Goal: Navigation & Orientation: Find specific page/section

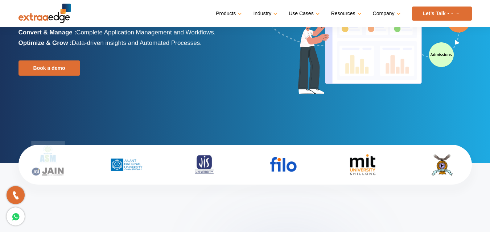
scroll to position [36, 0]
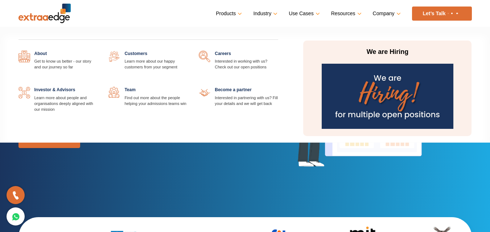
click at [359, 90] on img at bounding box center [387, 96] width 132 height 65
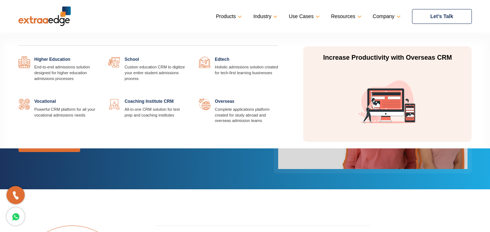
click at [188, 57] on link at bounding box center [188, 57] width 0 height 0
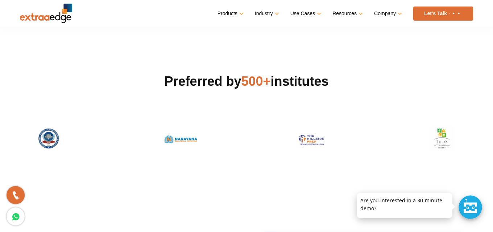
scroll to position [145, 0]
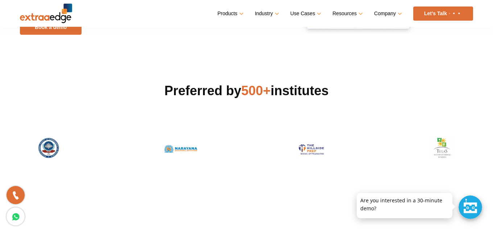
click at [464, 206] on div at bounding box center [470, 208] width 24 height 24
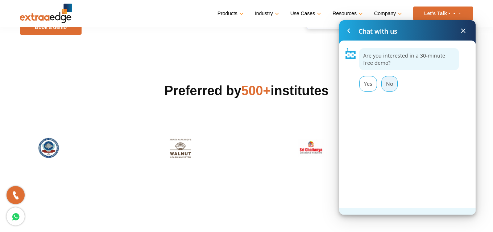
click at [391, 85] on div "No" at bounding box center [389, 84] width 16 height 16
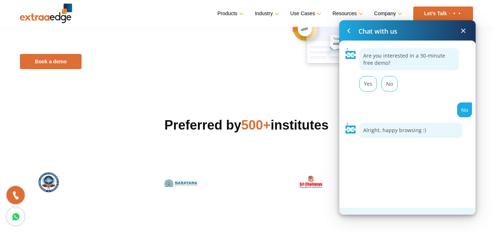
scroll to position [109, 0]
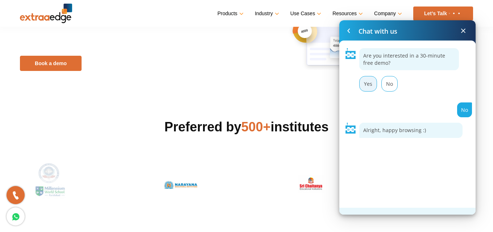
click at [369, 79] on div "Yes" at bounding box center [368, 84] width 18 height 16
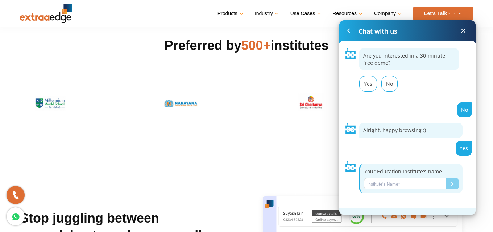
scroll to position [145, 0]
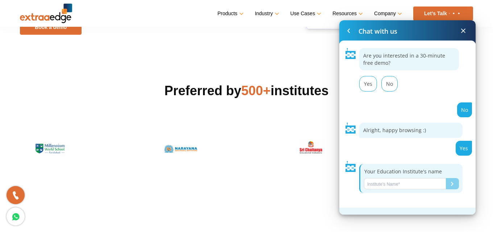
click at [463, 31] on span at bounding box center [463, 30] width 9 height 9
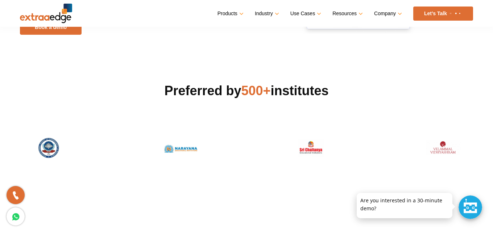
click at [441, 150] on img at bounding box center [442, 148] width 49 height 25
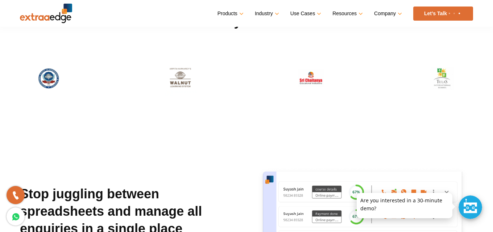
scroll to position [217, 0]
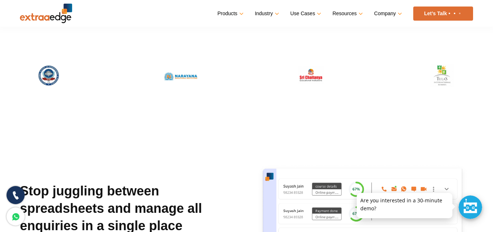
click at [16, 197] on icon at bounding box center [16, 195] width 8 height 11
click at [12, 216] on icon at bounding box center [16, 217] width 8 height 11
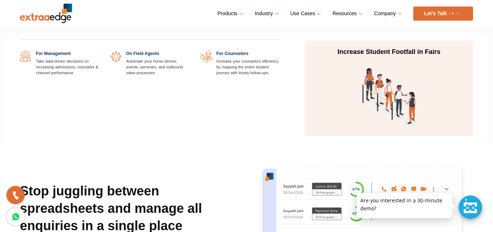
click at [99, 51] on link at bounding box center [99, 51] width 0 height 0
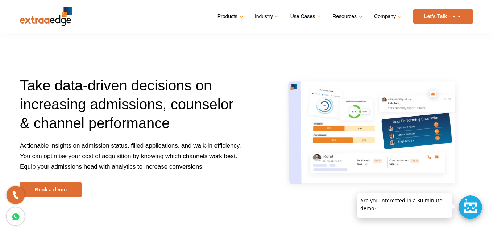
click at [424, 18] on link "Let’s Talk" at bounding box center [443, 16] width 60 height 14
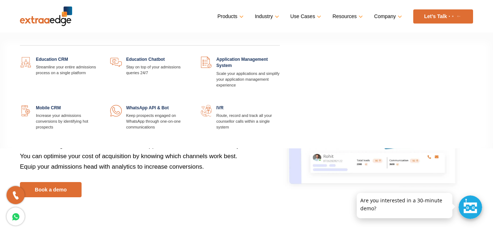
click at [99, 105] on link at bounding box center [99, 105] width 0 height 0
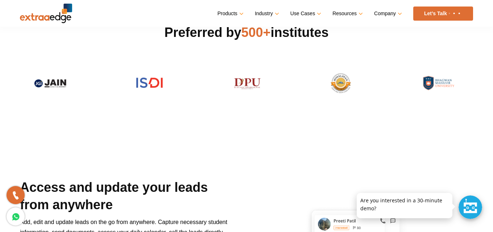
scroll to position [217, 0]
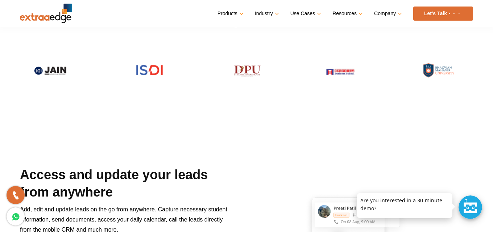
click at [54, 69] on img at bounding box center [50, 70] width 58 height 25
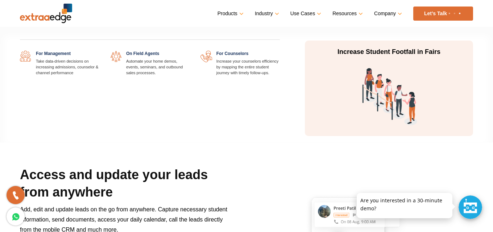
click at [280, 51] on link at bounding box center [280, 51] width 0 height 0
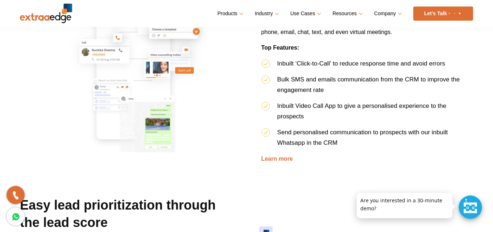
scroll to position [652, 0]
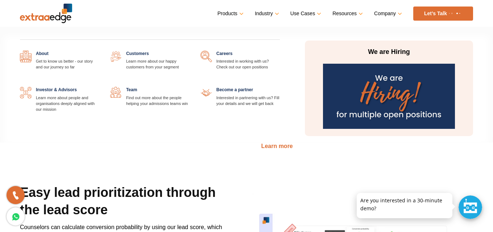
click at [190, 87] on link at bounding box center [190, 87] width 0 height 0
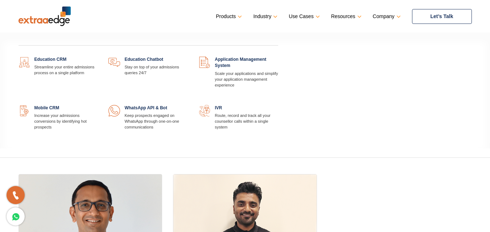
click at [188, 57] on link at bounding box center [188, 57] width 0 height 0
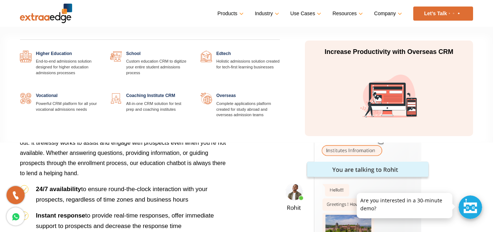
scroll to position [290, 0]
